Goal: Task Accomplishment & Management: Manage account settings

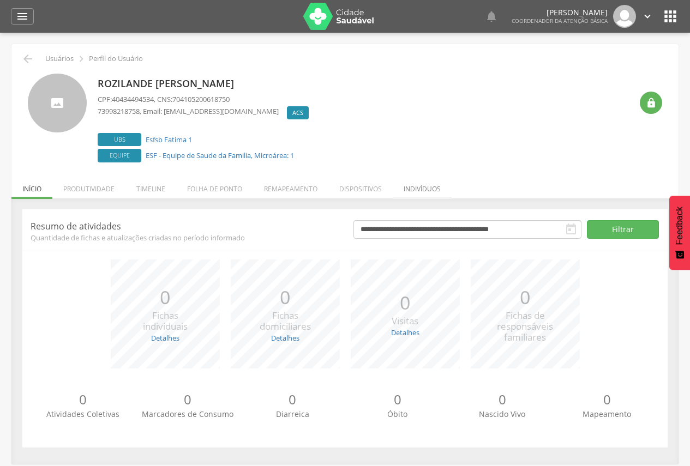
click at [425, 188] on li "Indivíduos" at bounding box center [422, 186] width 59 height 26
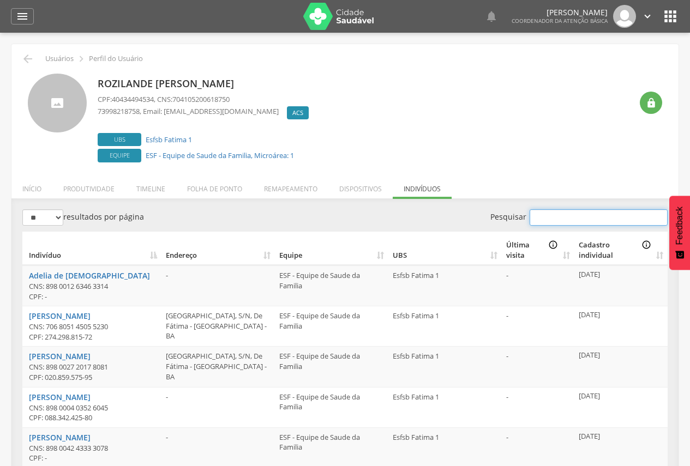
click at [562, 214] on input "Pesquisar" at bounding box center [598, 217] width 138 height 16
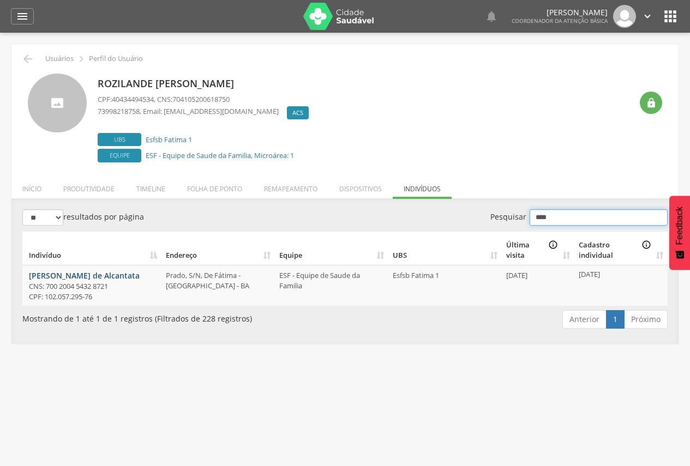
type input "****"
click at [111, 273] on link "[PERSON_NAME] de Alcantata" at bounding box center [84, 275] width 111 height 10
click at [290, 185] on li "Remapeamento" at bounding box center [290, 186] width 75 height 26
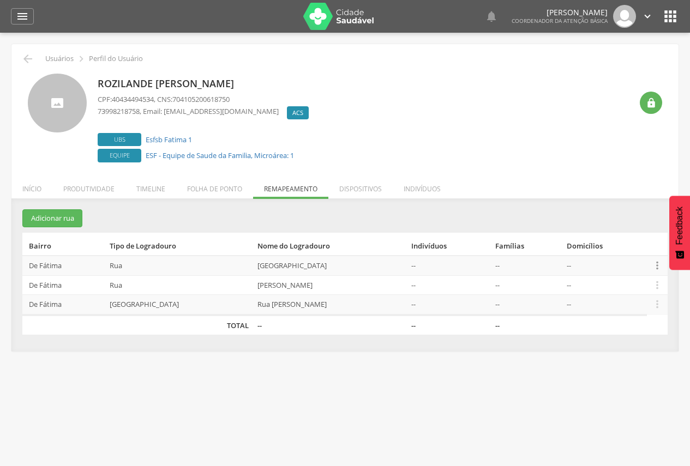
click at [660, 263] on icon "" at bounding box center [657, 266] width 12 height 12
click at [609, 220] on link "Desalocar famílias" at bounding box center [619, 223] width 86 height 14
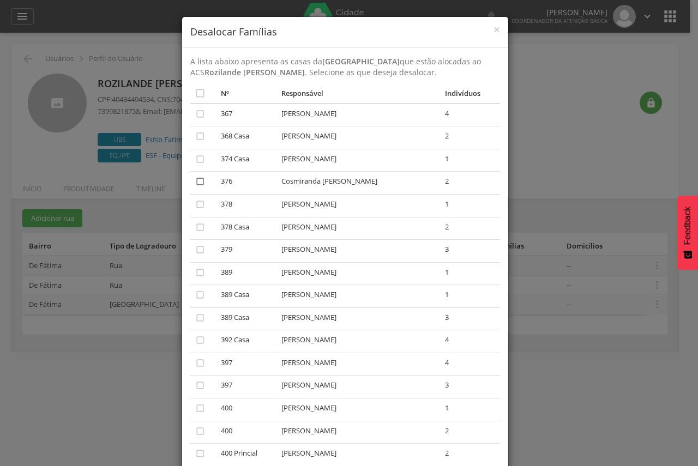
click at [195, 180] on icon "" at bounding box center [200, 181] width 11 height 11
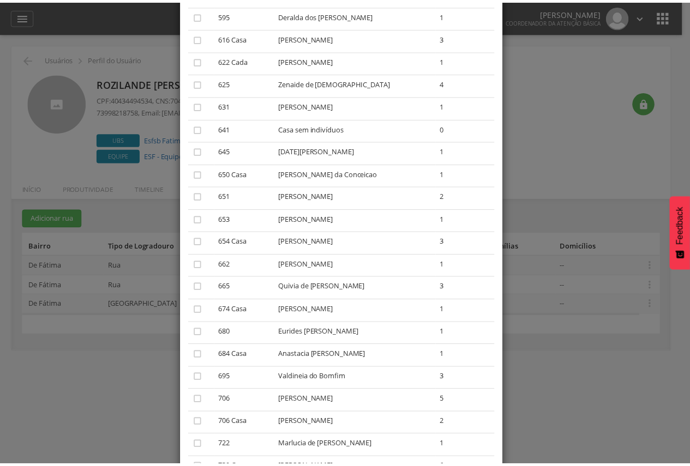
scroll to position [1295, 0]
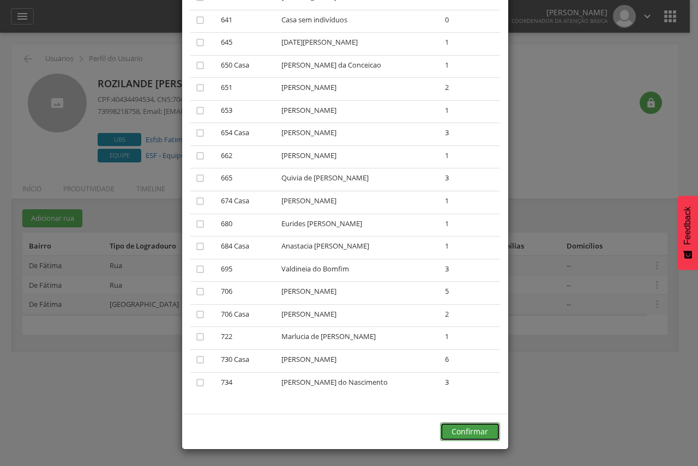
click at [461, 432] on button "Confirmar" at bounding box center [470, 432] width 60 height 19
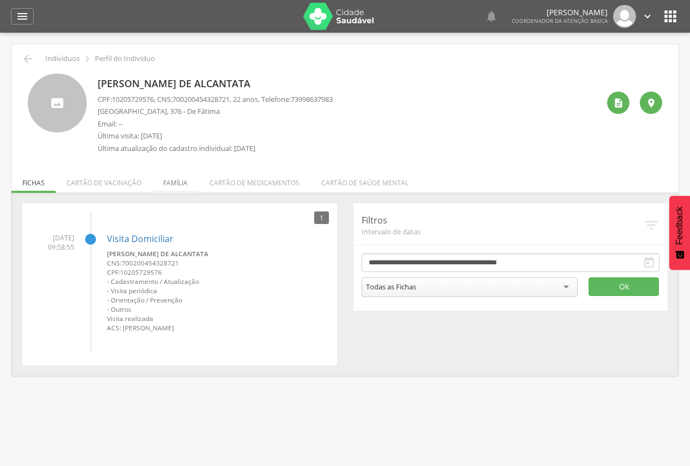
click at [176, 184] on li "Família" at bounding box center [175, 180] width 46 height 26
